Goal: Obtain resource: Download file/media

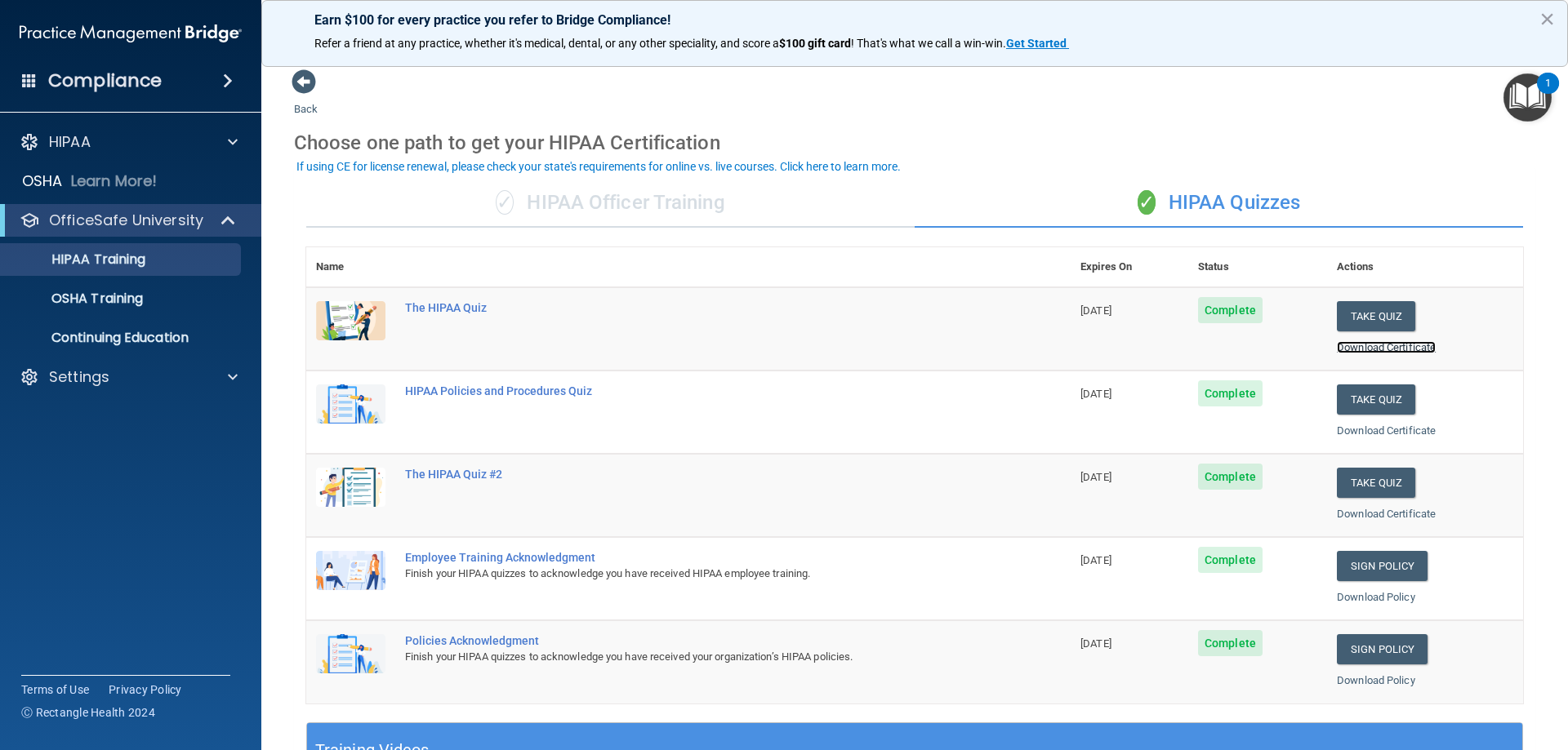
click at [1349, 346] on link "Download Certificate" at bounding box center [1387, 347] width 99 height 12
click at [1403, 350] on link "Download Certificate" at bounding box center [1387, 347] width 99 height 12
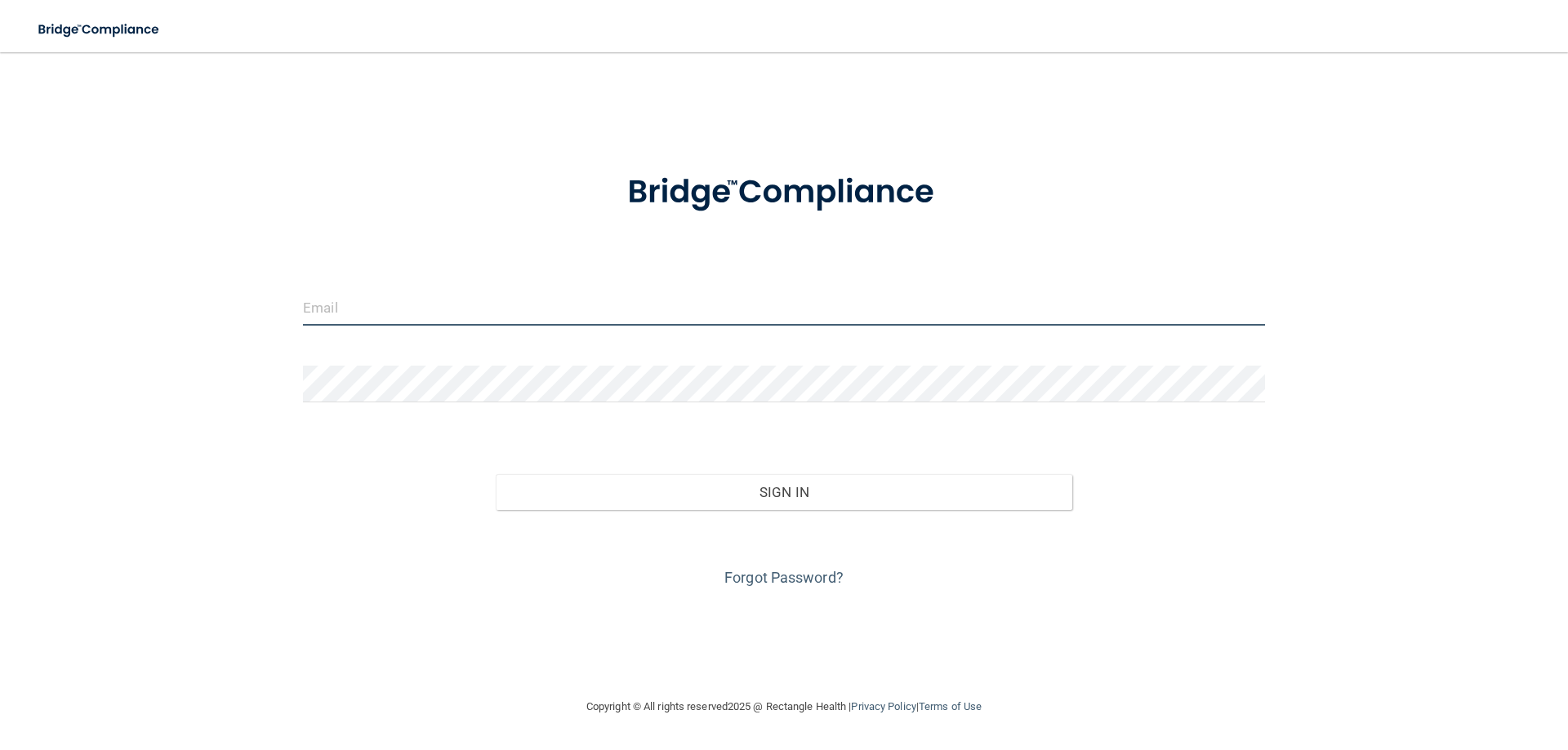
click at [401, 302] on input "email" at bounding box center [784, 307] width 962 height 37
type input "[EMAIL_ADDRESS][DOMAIN_NAME]"
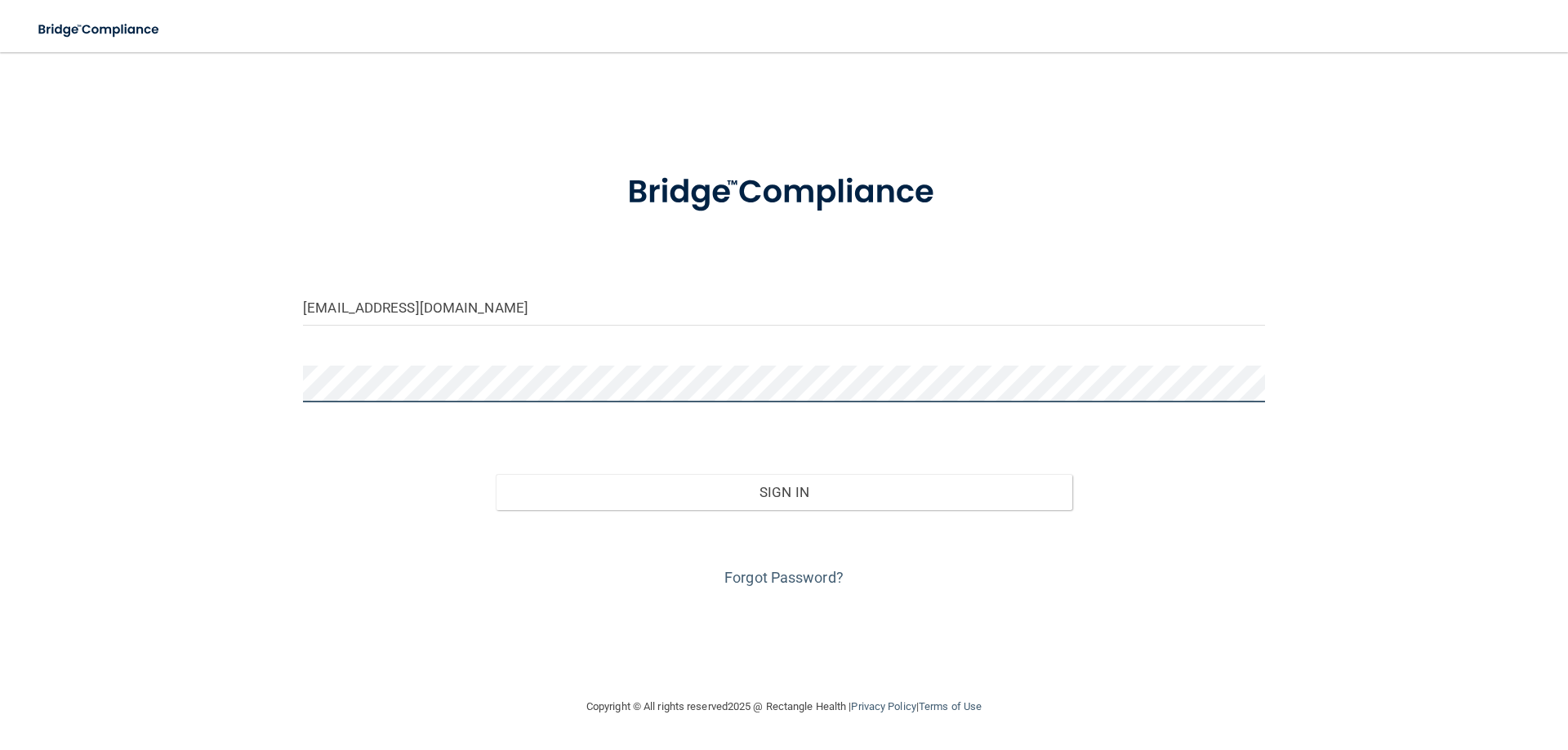
click at [495, 474] on button "Sign In" at bounding box center [784, 492] width 577 height 36
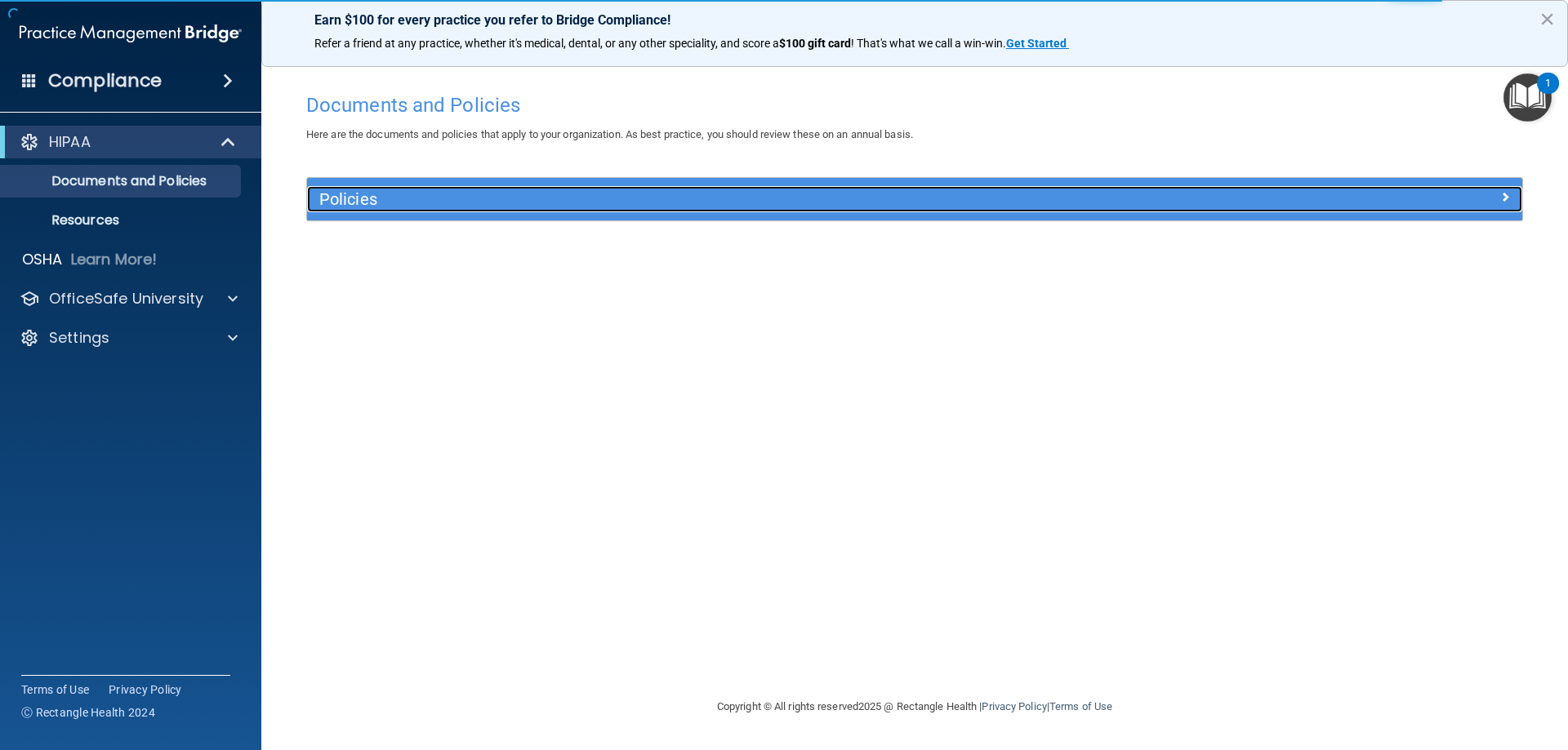
click at [408, 194] on h5 "Policies" at bounding box center [763, 198] width 887 height 18
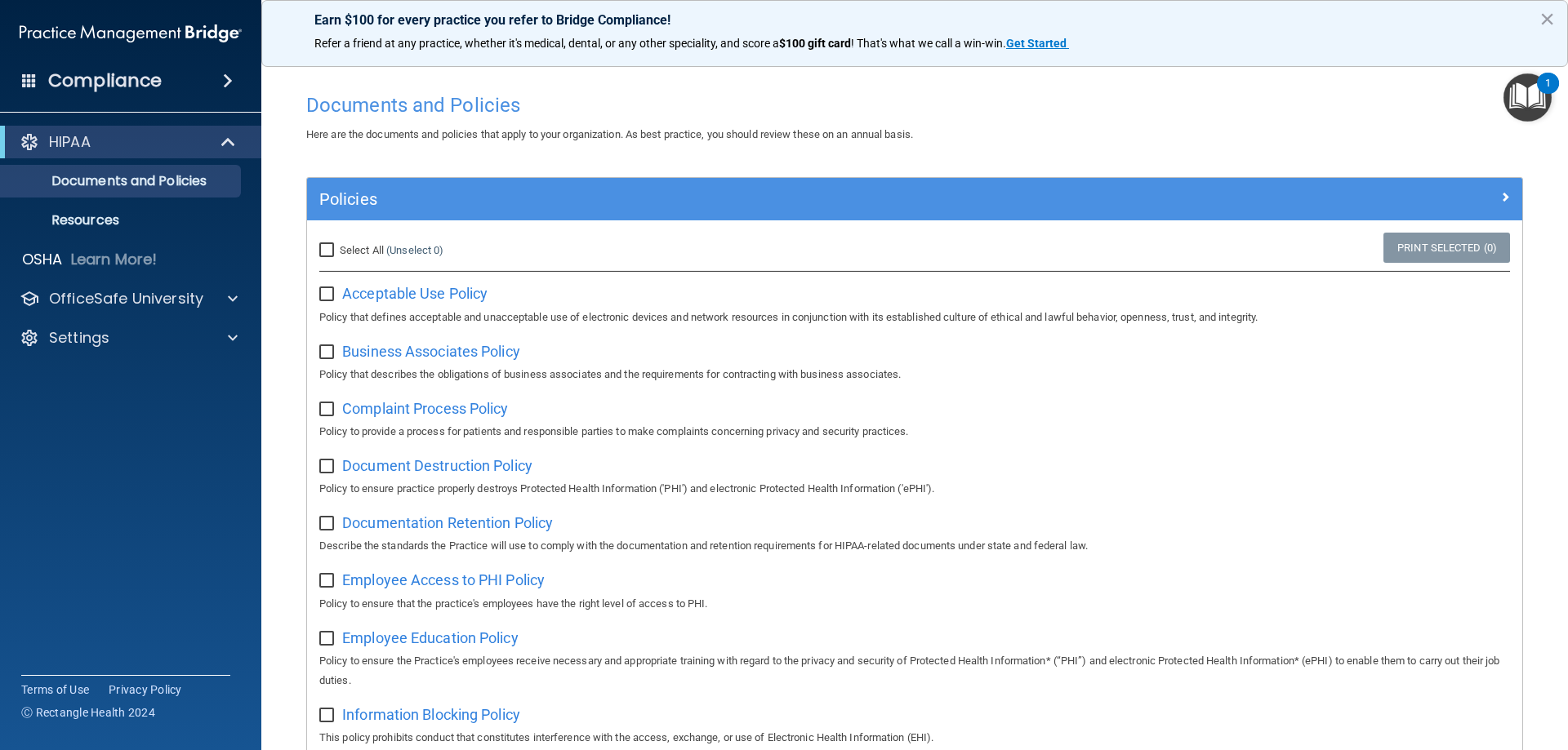
click at [321, 246] on input "Select All (Unselect 0) Unselect All" at bounding box center [329, 251] width 19 height 13
checkbox input "true"
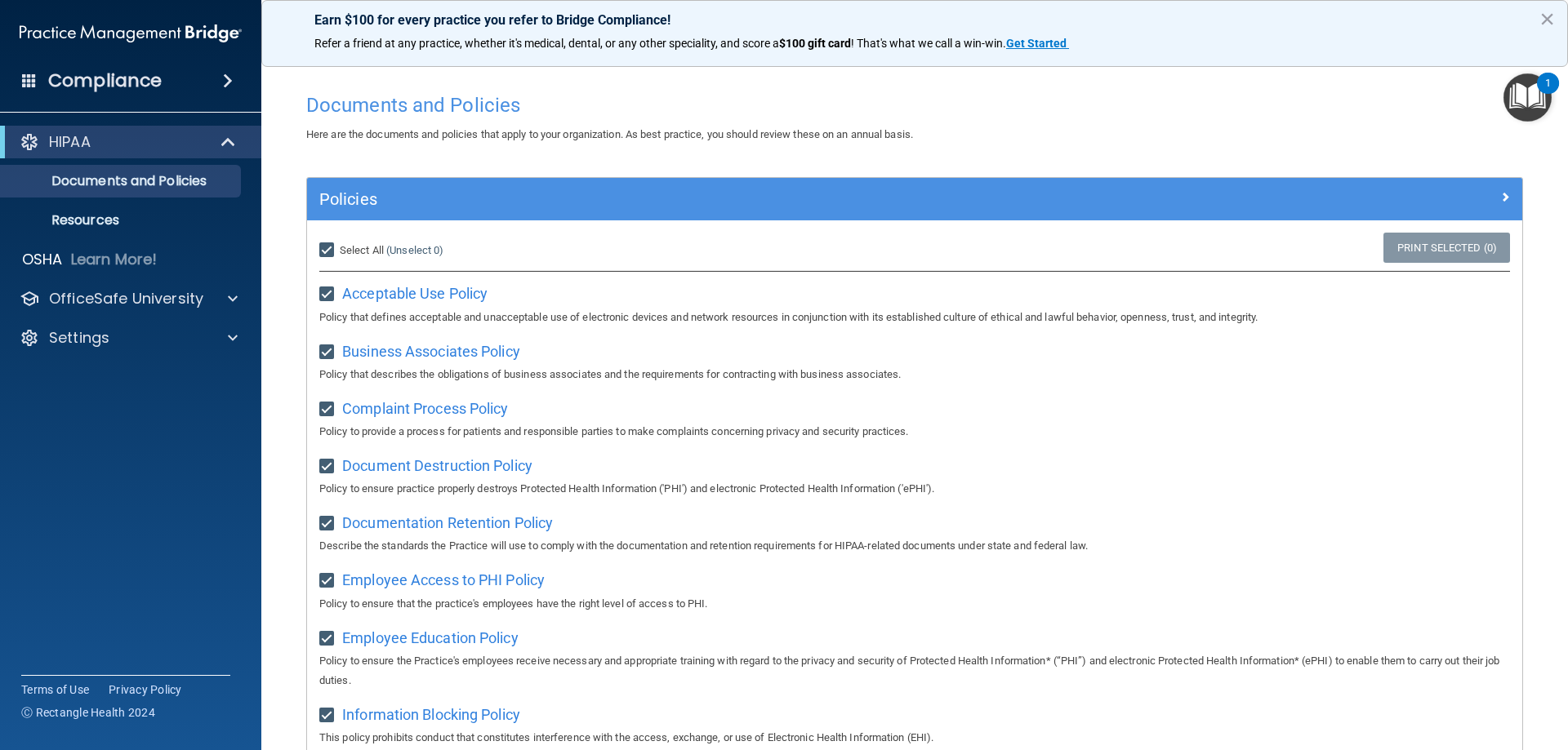
checkbox input "true"
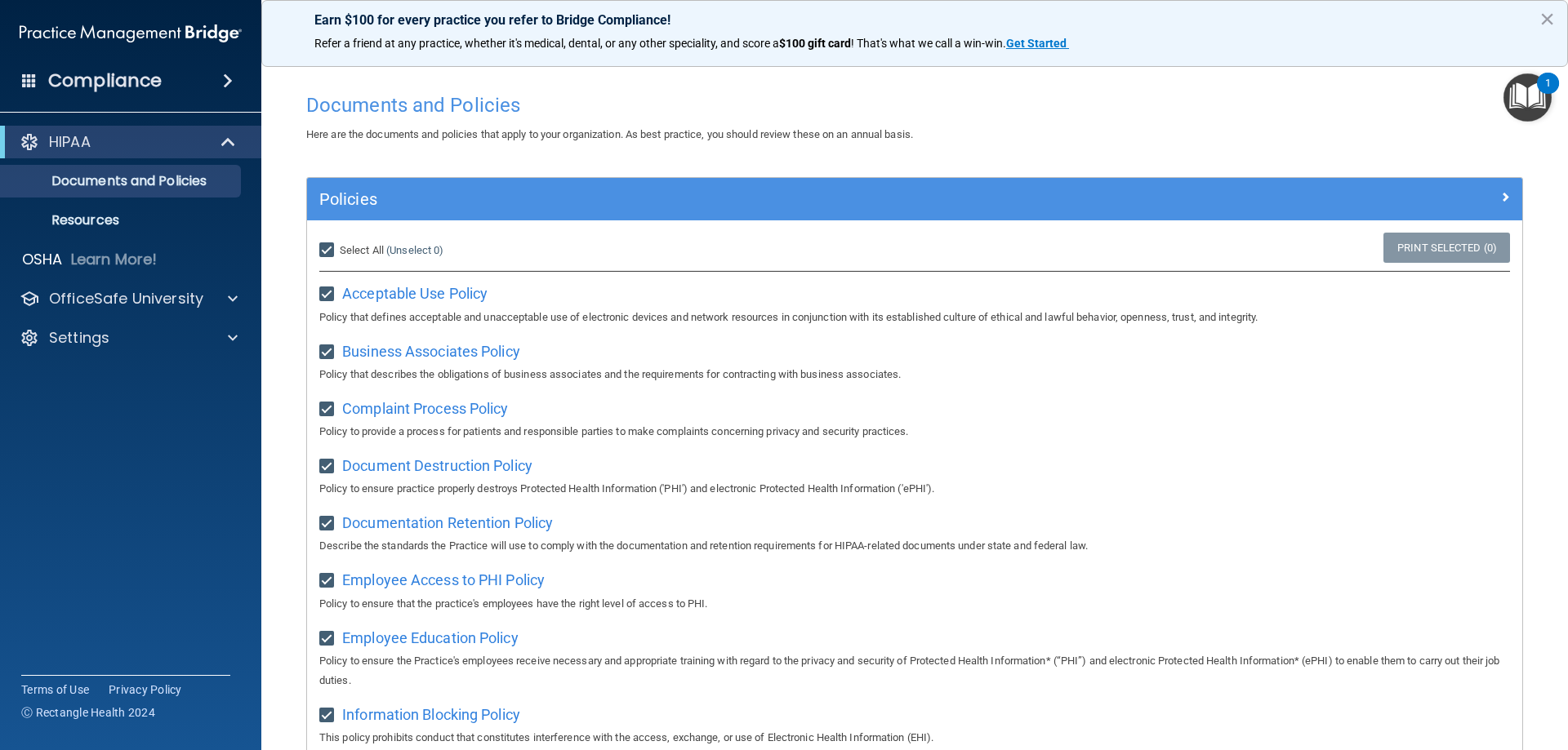
checkbox input "true"
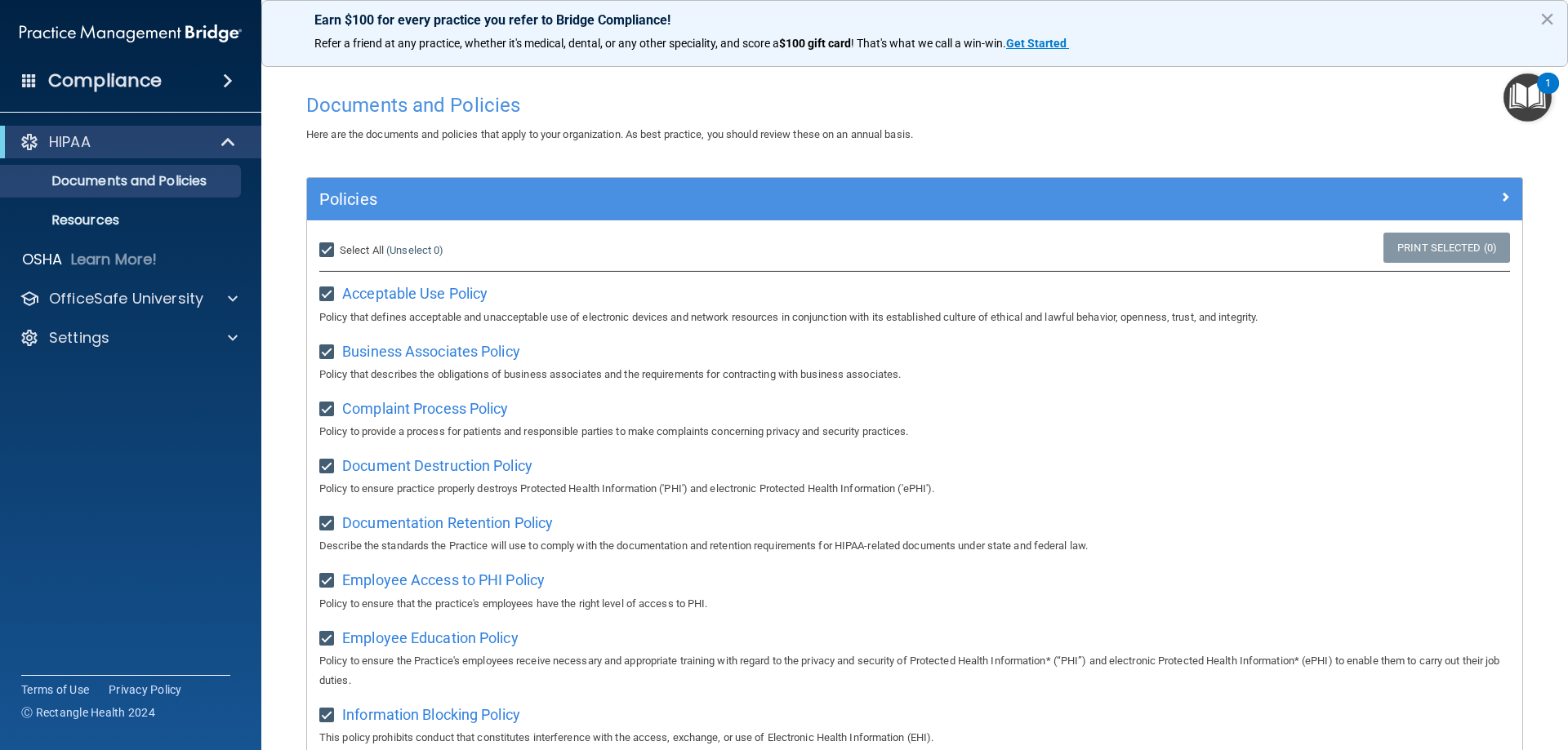
checkbox input "true"
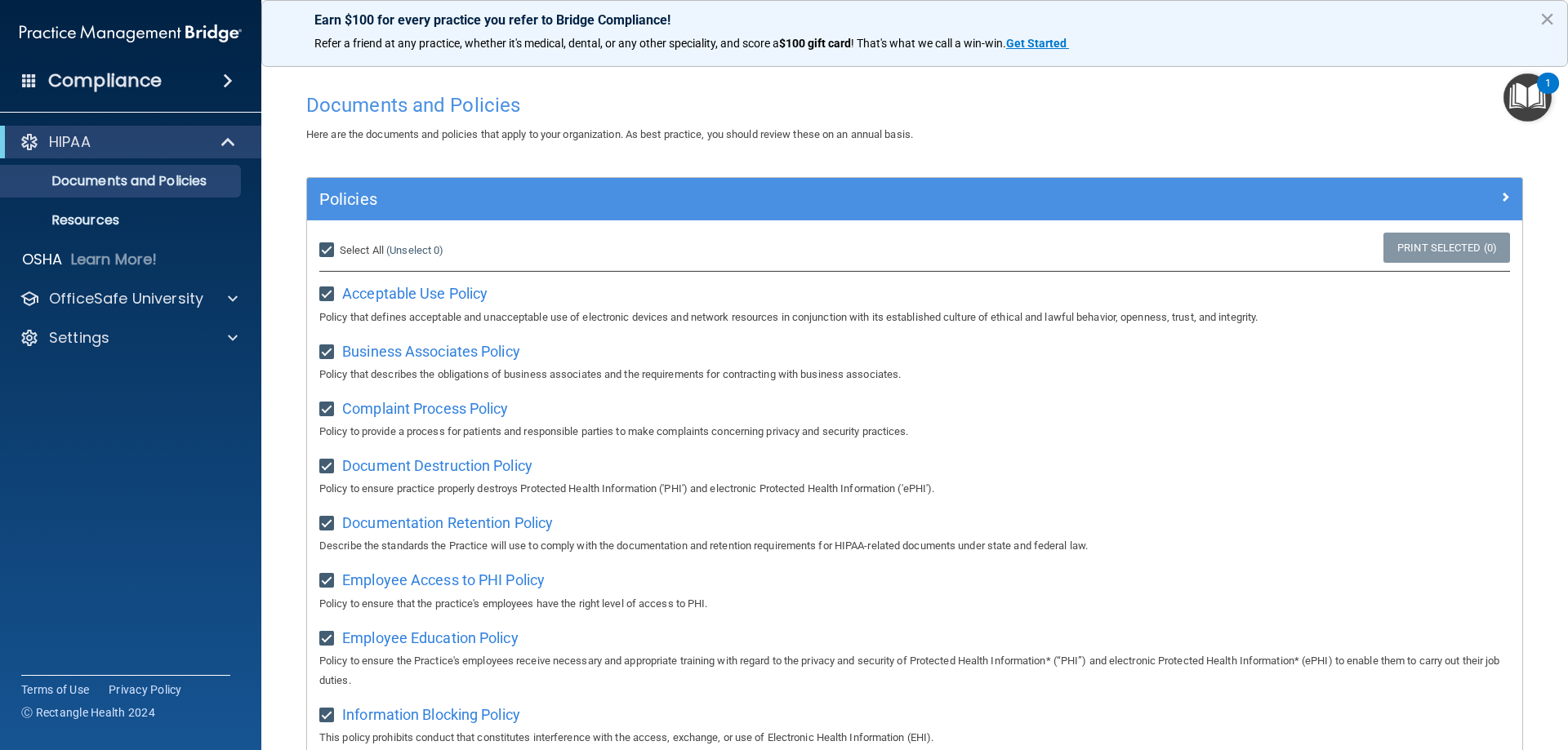
checkbox input "true"
click at [322, 246] on input "Select All (Unselect 21) Unselect All" at bounding box center [329, 251] width 19 height 13
checkbox input "false"
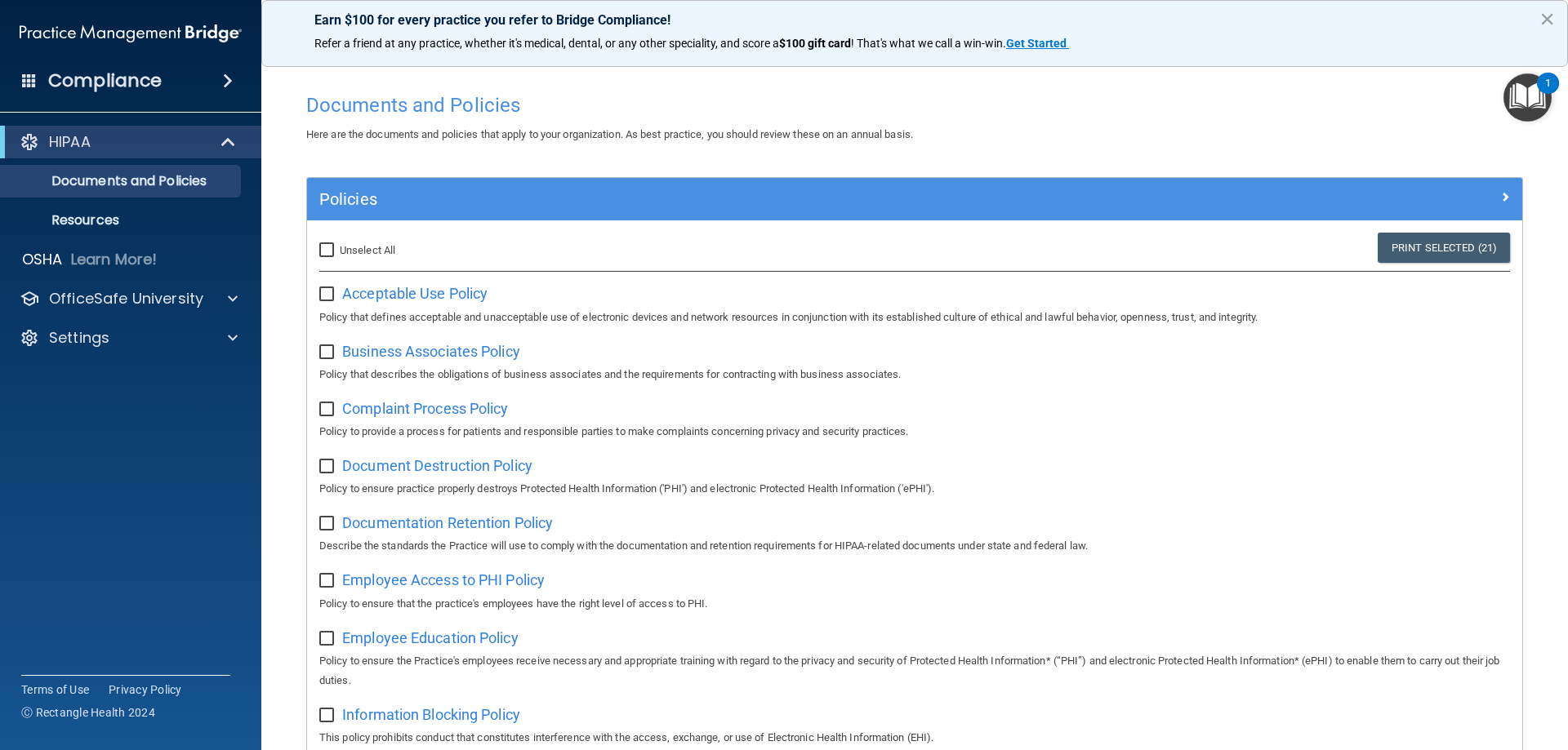
checkbox input "false"
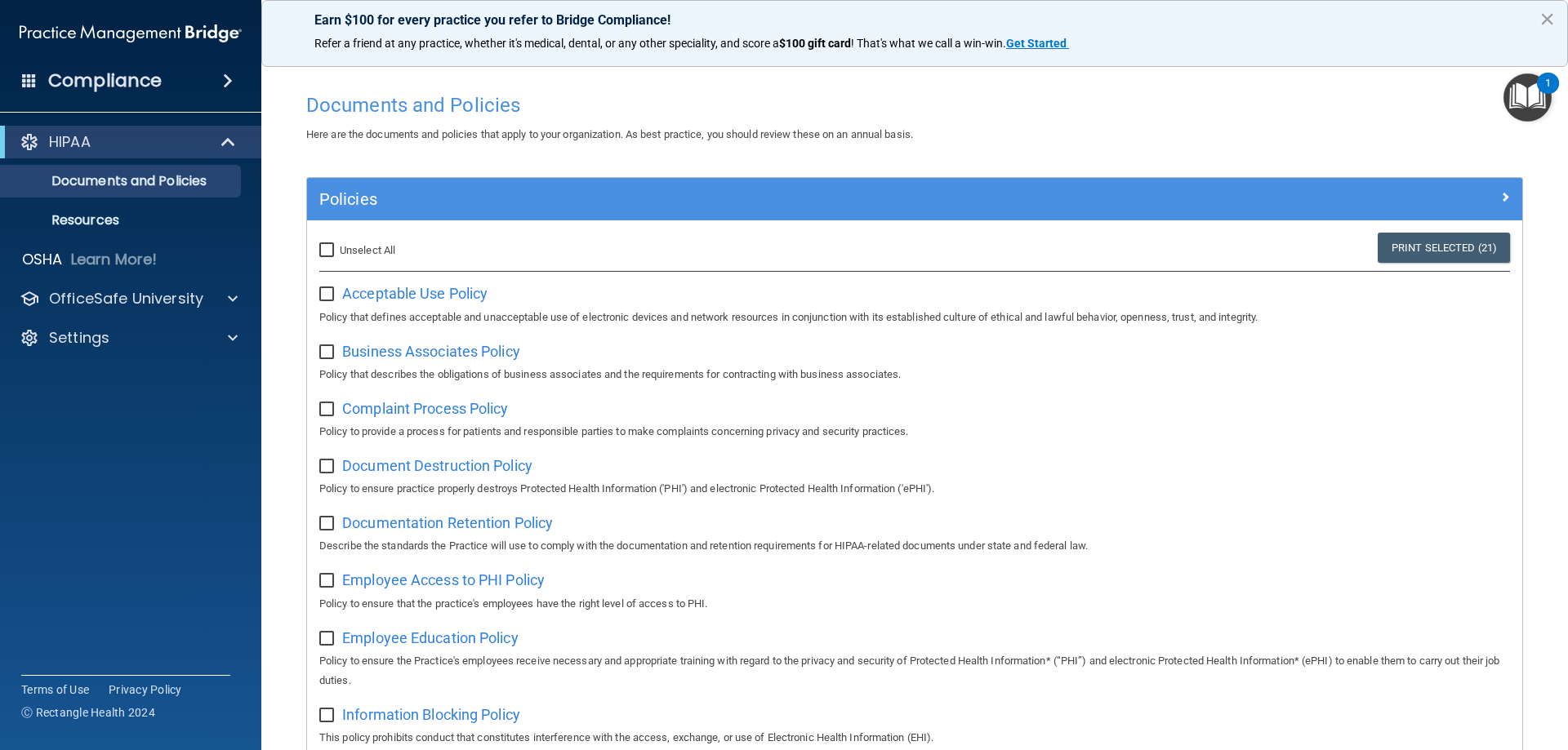
checkbox input "false"
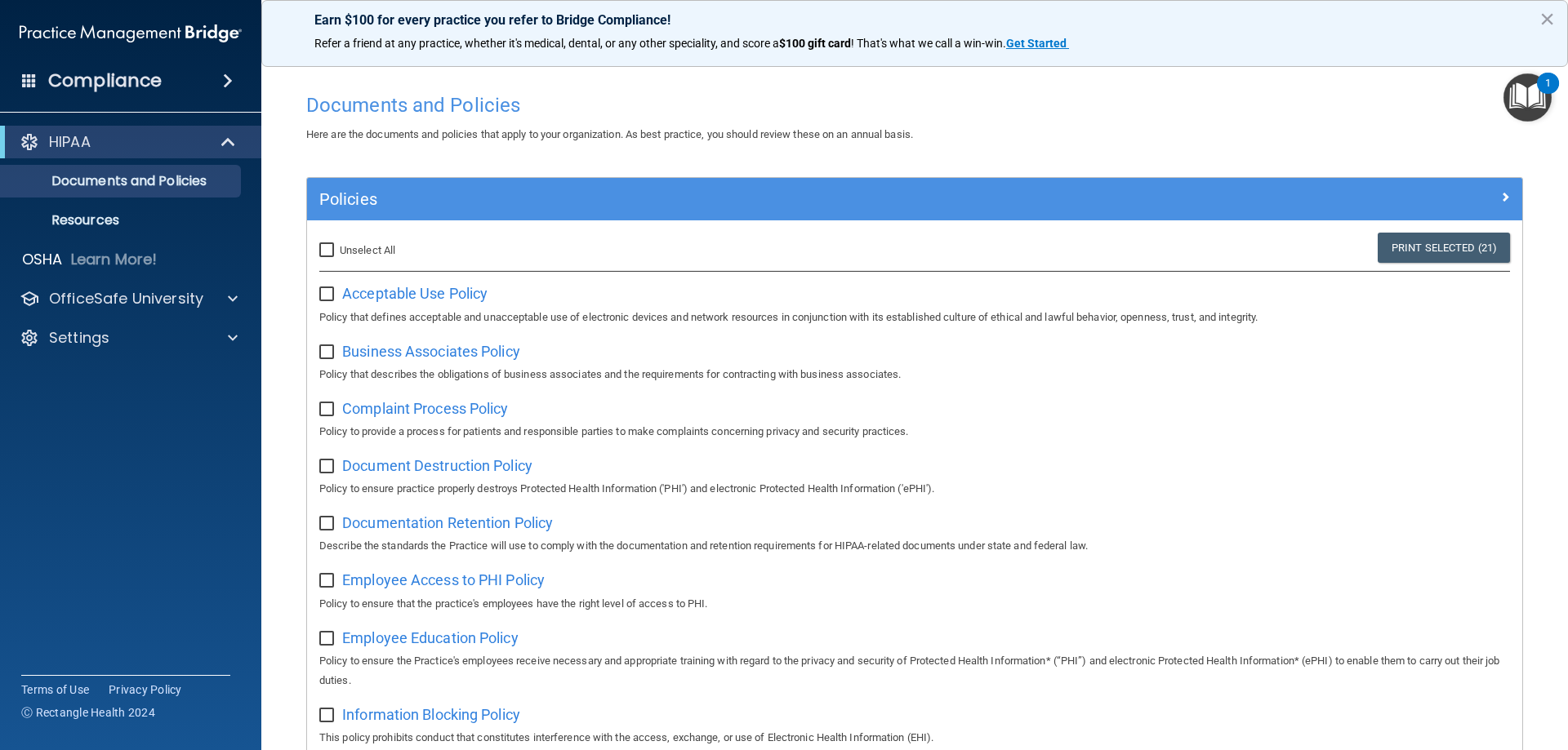
checkbox input "false"
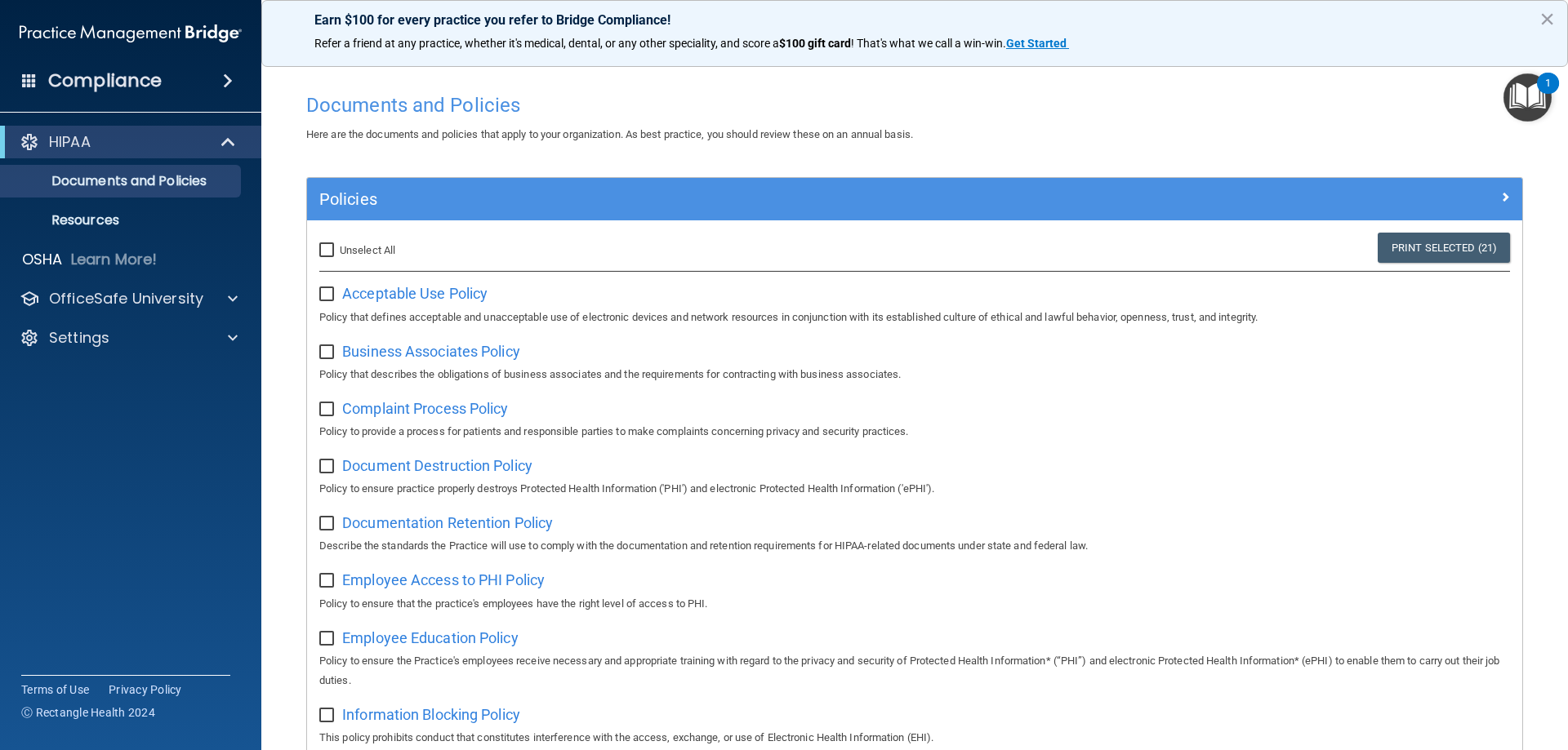
checkbox input "false"
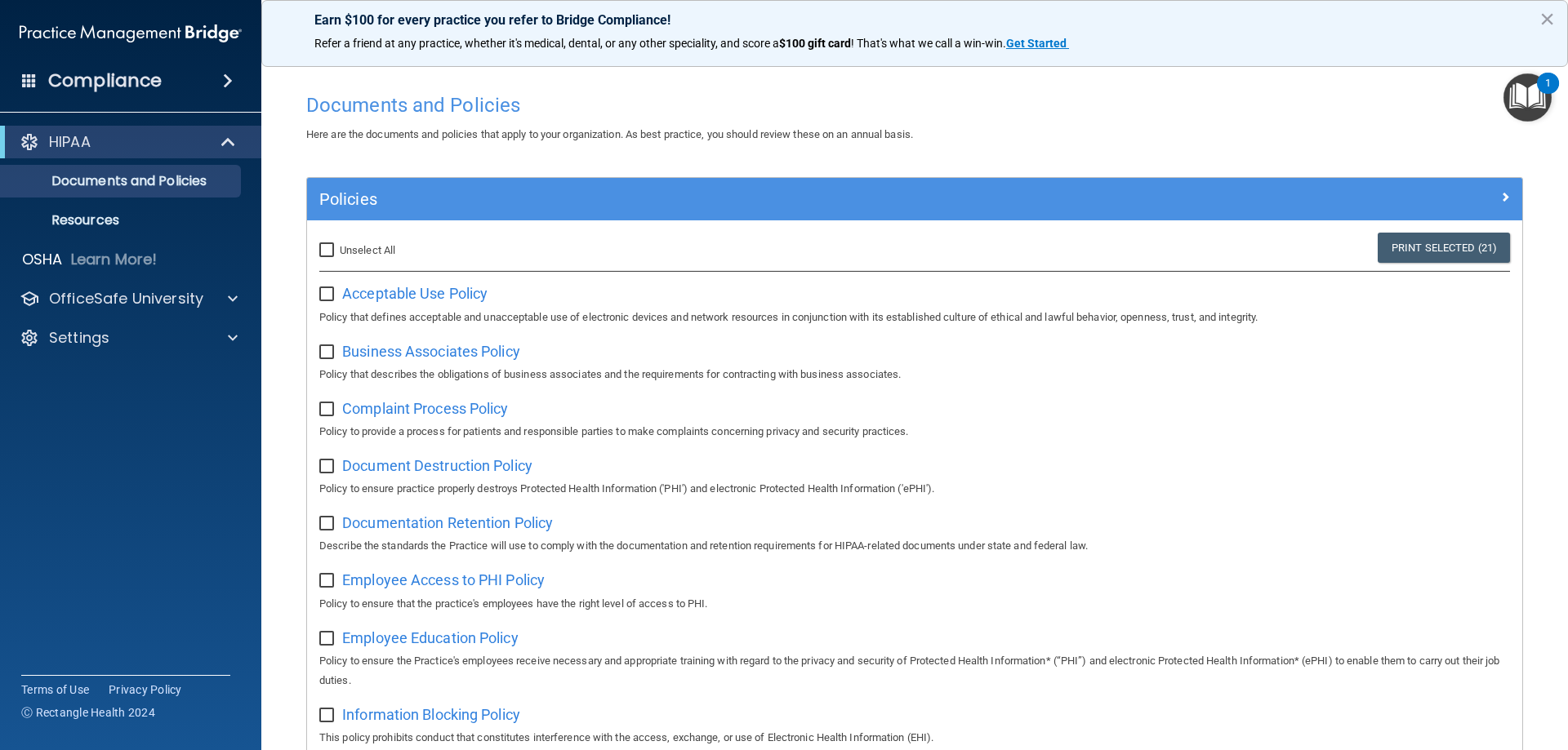
checkbox input "false"
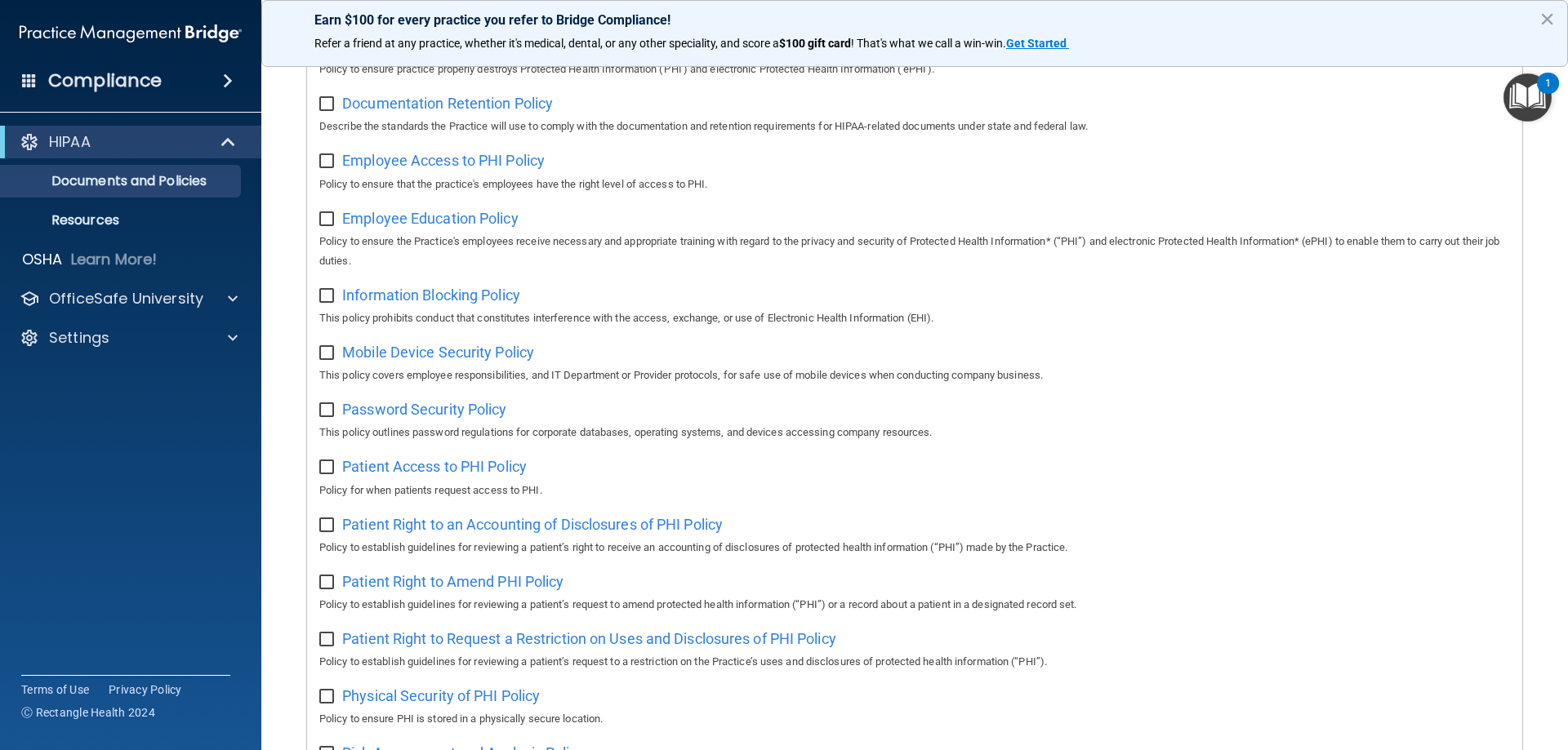
scroll to position [490, 0]
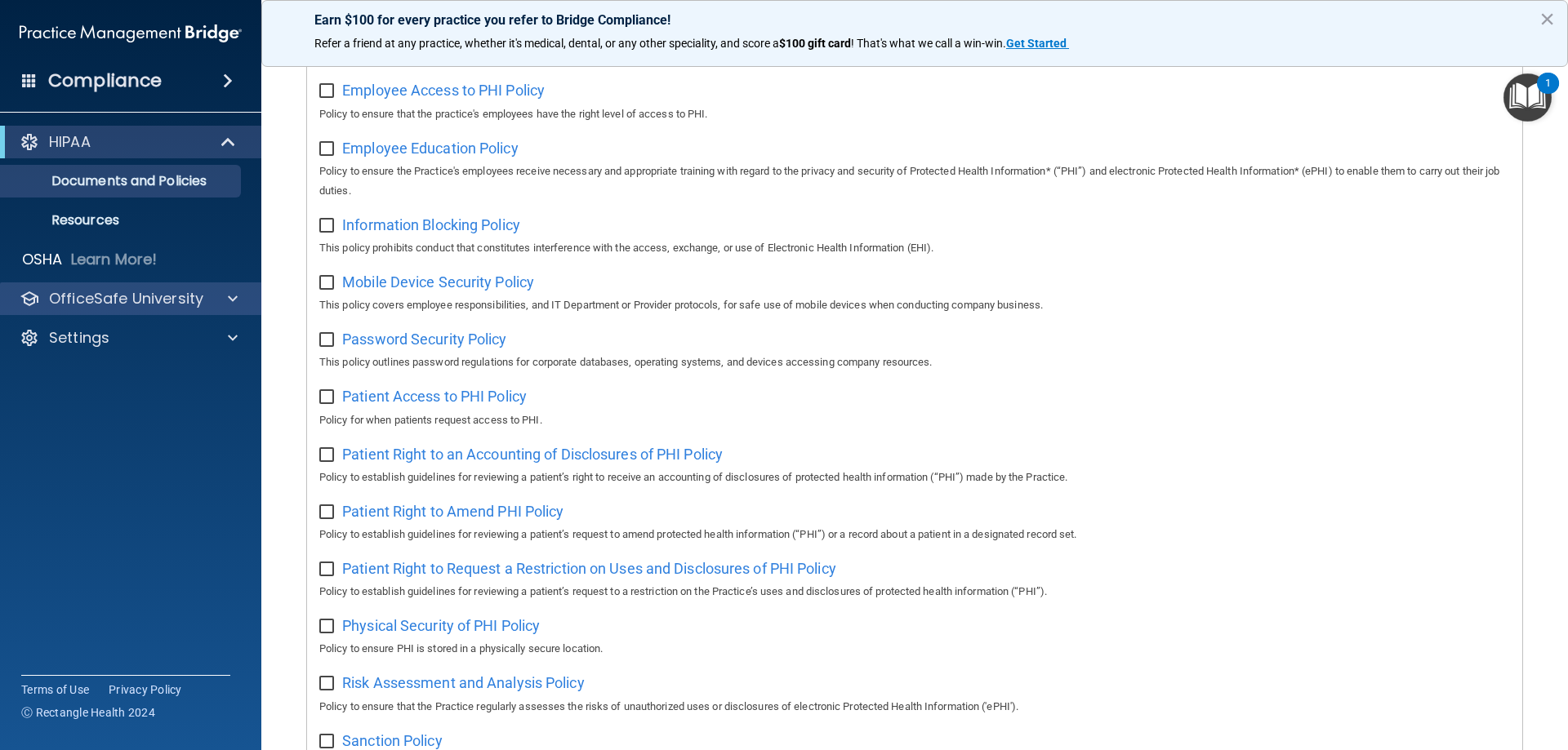
click at [218, 310] on div "OfficeSafe University" at bounding box center [131, 299] width 262 height 32
click at [184, 302] on p "OfficeSafe University" at bounding box center [126, 299] width 155 height 20
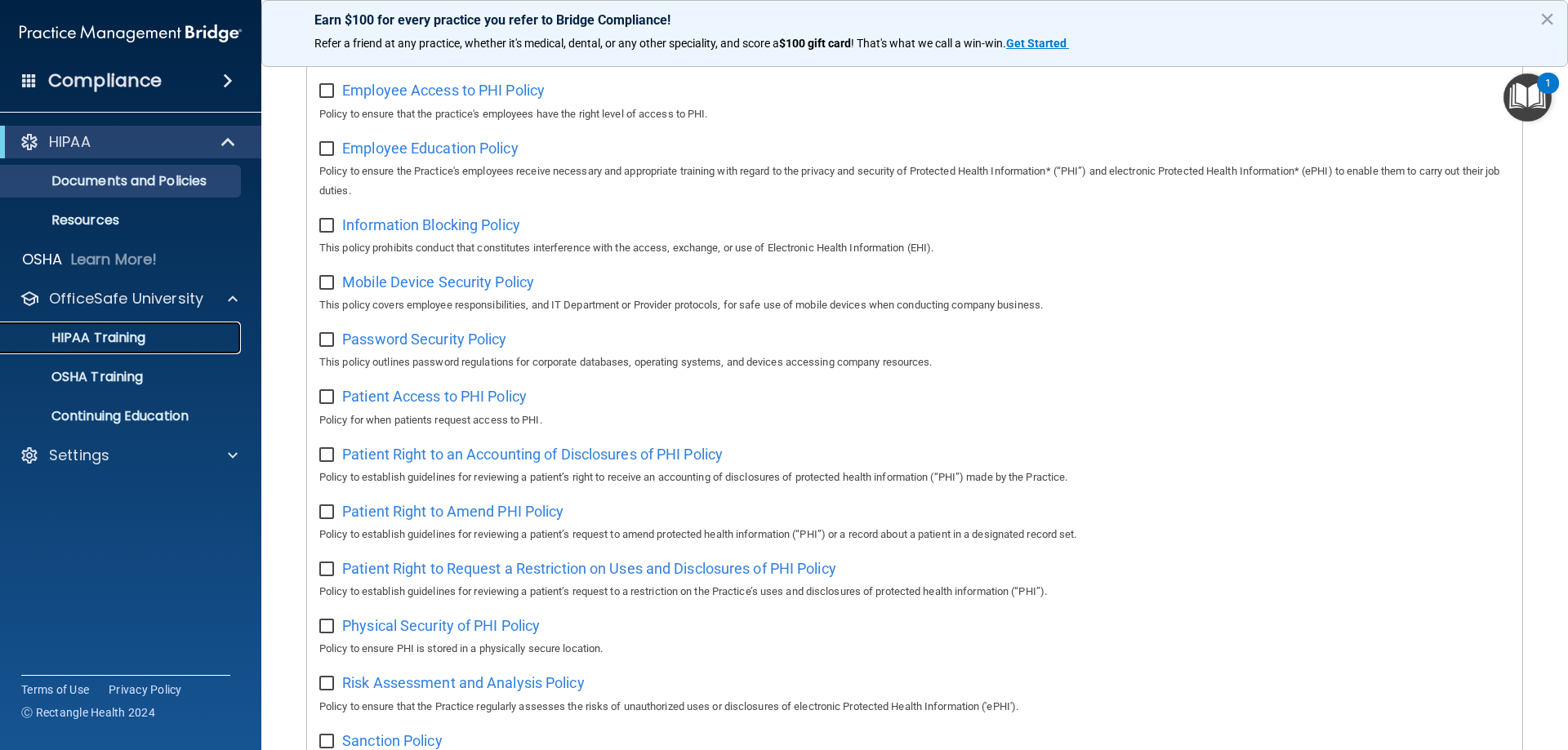
click at [163, 337] on div "HIPAA Training" at bounding box center [122, 338] width 223 height 16
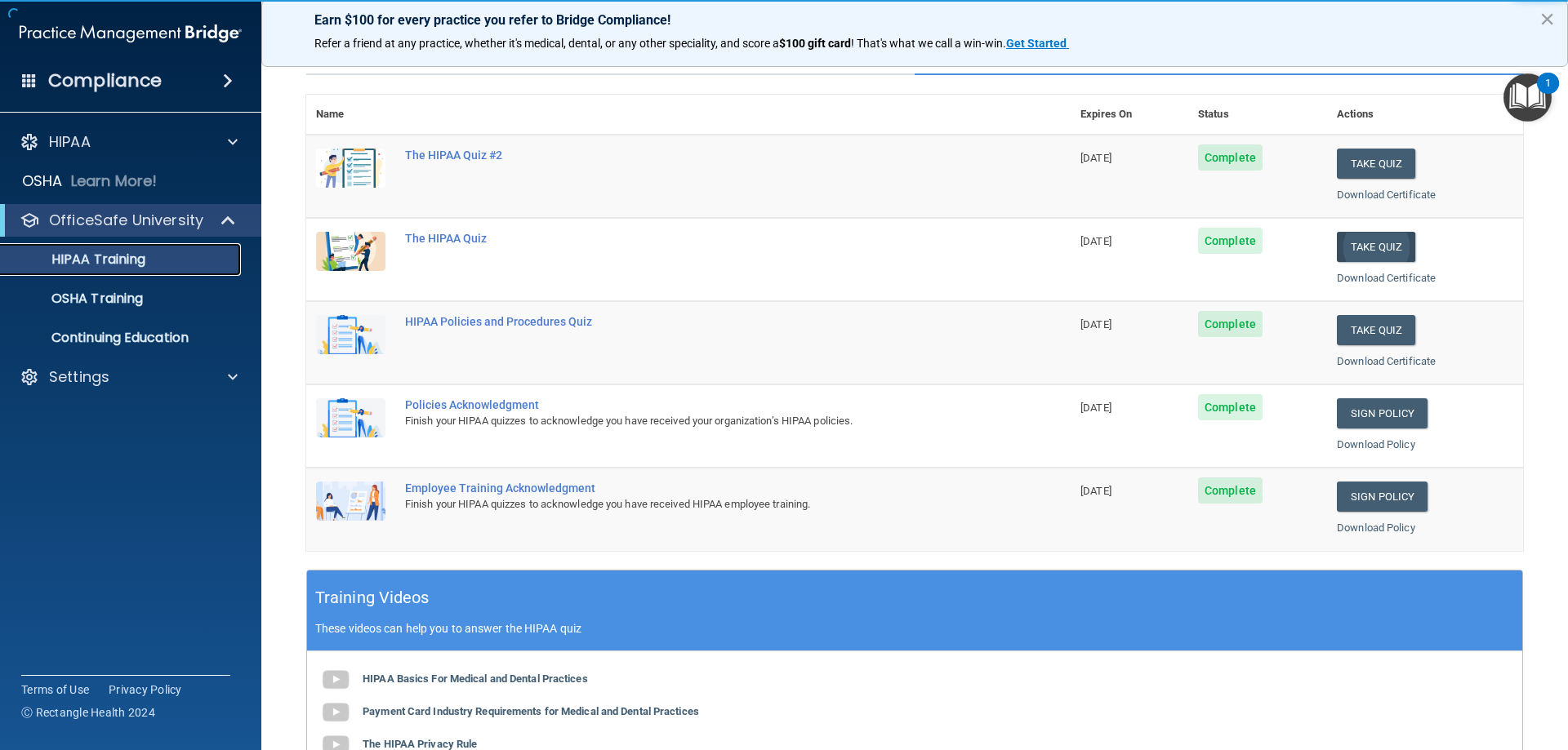
scroll to position [71, 0]
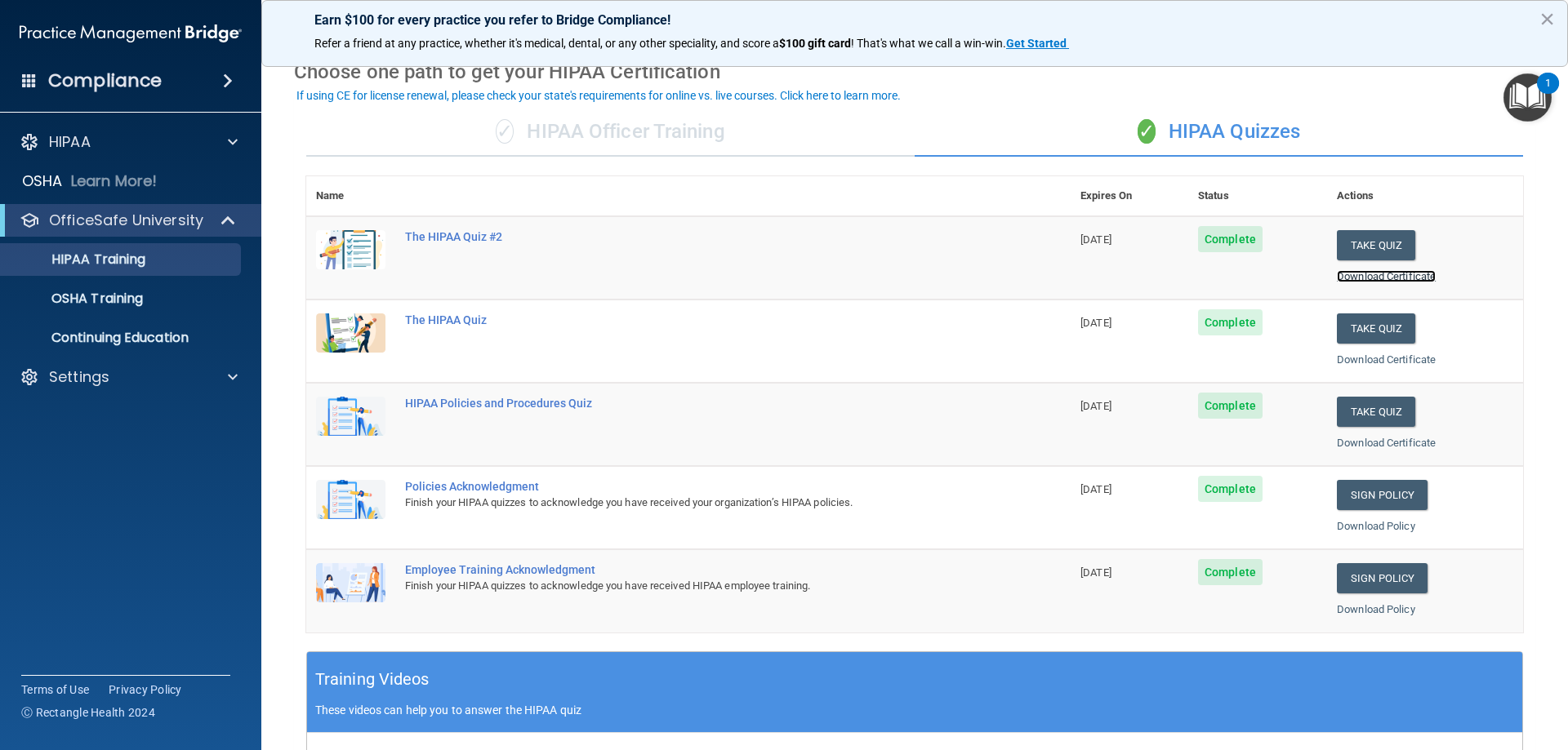
click at [1386, 274] on link "Download Certificate" at bounding box center [1387, 276] width 99 height 12
click at [1352, 359] on link "Download Certificate" at bounding box center [1387, 359] width 99 height 12
click at [1411, 440] on link "Download Certificate" at bounding box center [1387, 443] width 99 height 12
click at [1387, 528] on link "Download Policy" at bounding box center [1376, 526] width 78 height 12
click at [1393, 609] on link "Download Policy" at bounding box center [1376, 609] width 78 height 12
